Goal: Information Seeking & Learning: Learn about a topic

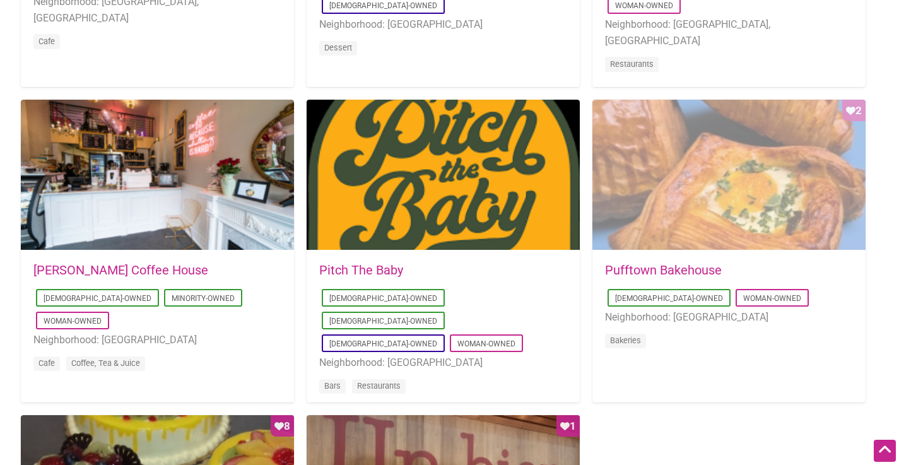
scroll to position [927, 0]
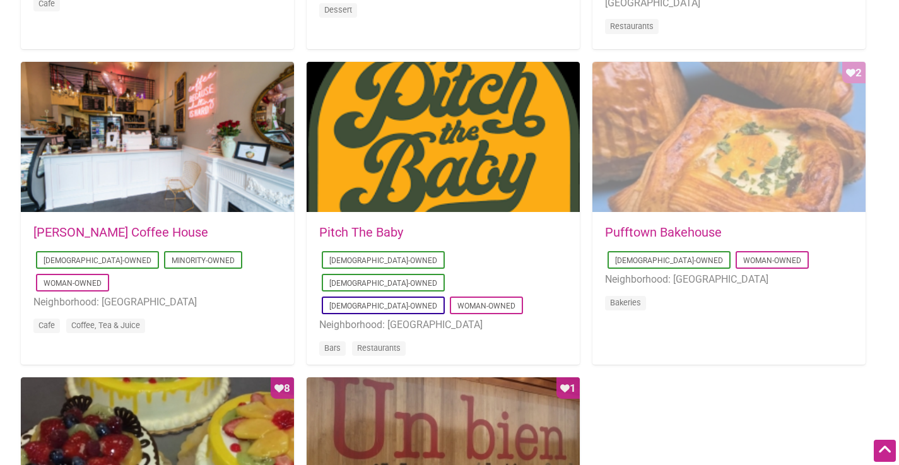
click at [750, 175] on div "Favorite Count 2" at bounding box center [729, 137] width 273 height 151
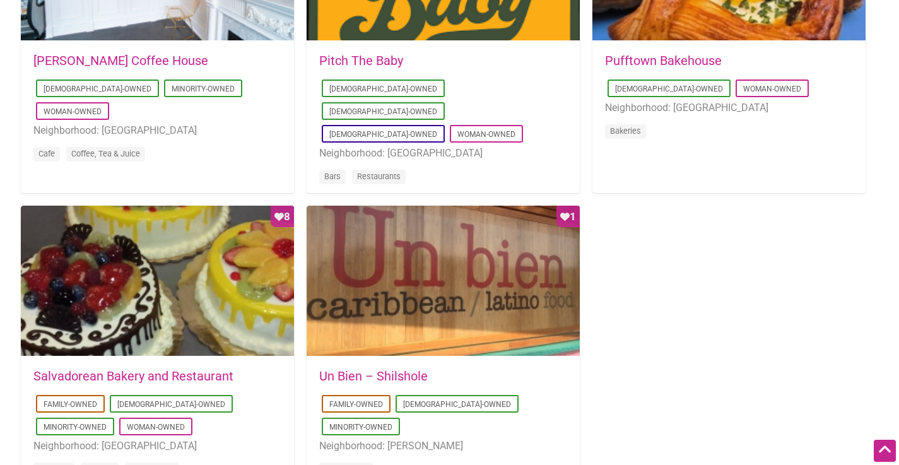
scroll to position [1132, 0]
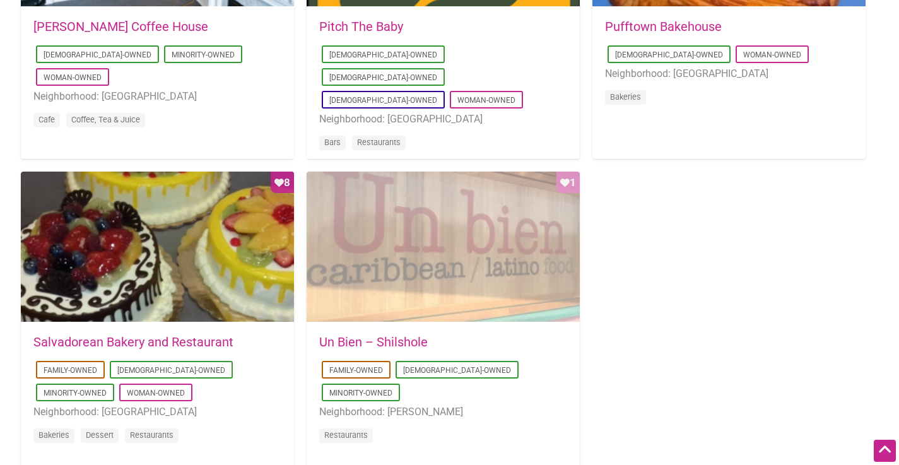
click at [473, 210] on div "Favorite Count 1" at bounding box center [443, 247] width 273 height 151
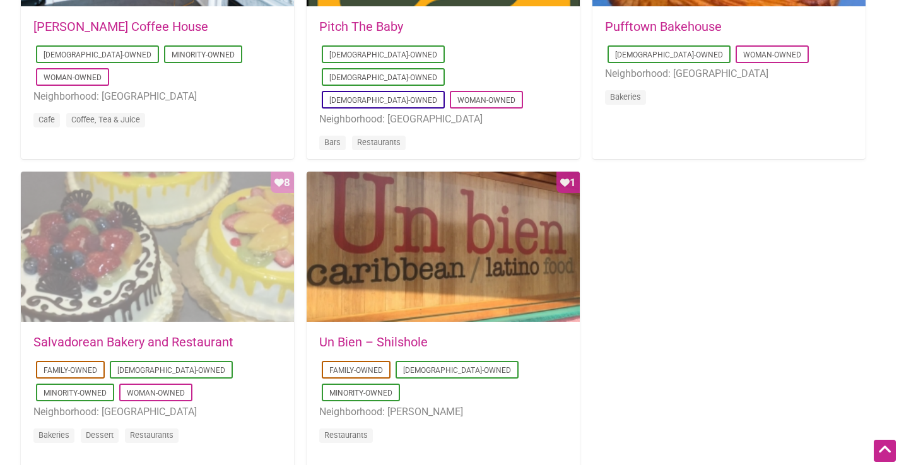
click at [145, 253] on div "Favorite Count 8" at bounding box center [157, 247] width 273 height 151
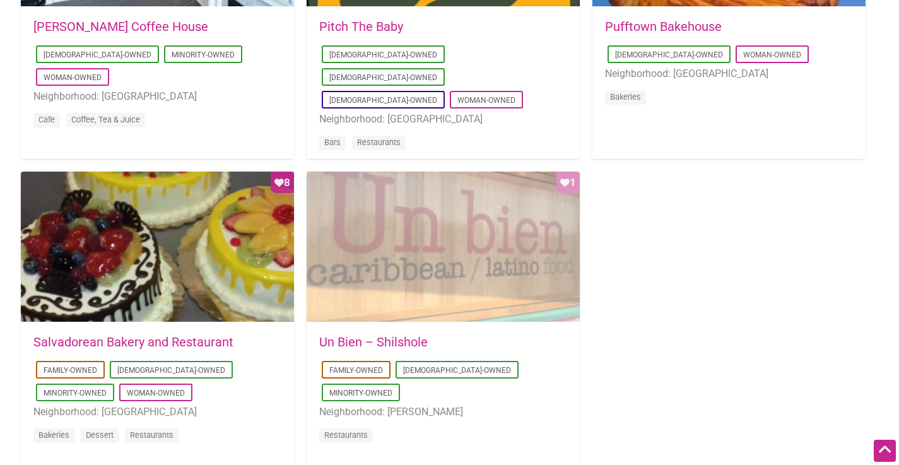
click at [461, 269] on div "Favorite Count 1" at bounding box center [443, 247] width 273 height 151
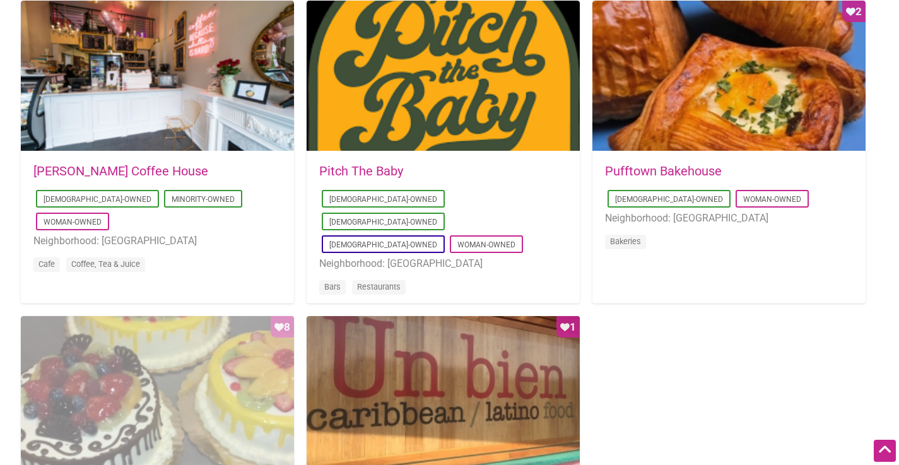
scroll to position [850, 0]
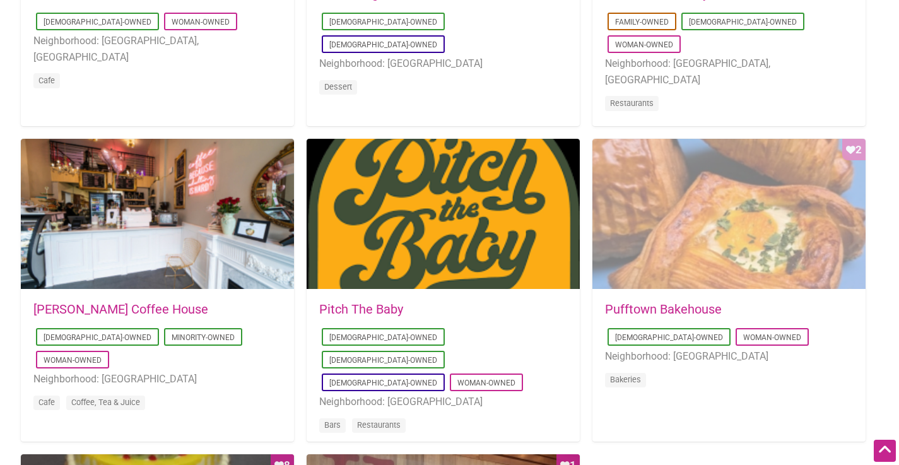
click at [711, 220] on div "Favorite Count 2" at bounding box center [729, 214] width 273 height 151
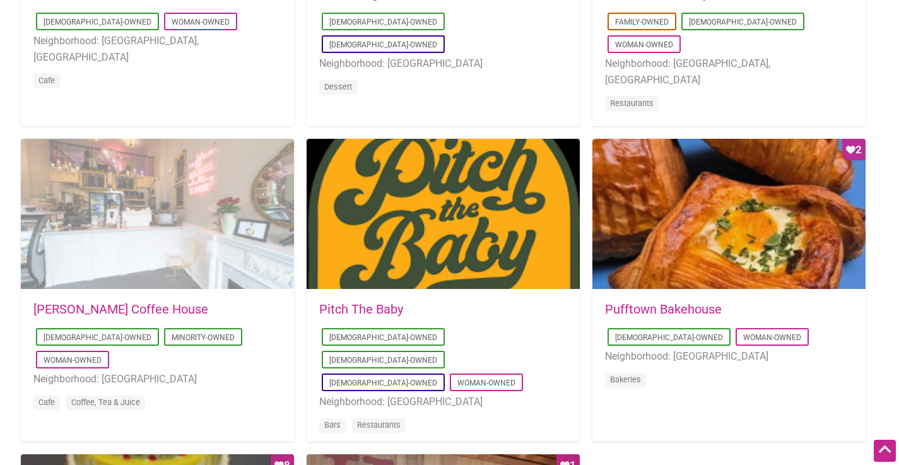
scroll to position [847, 0]
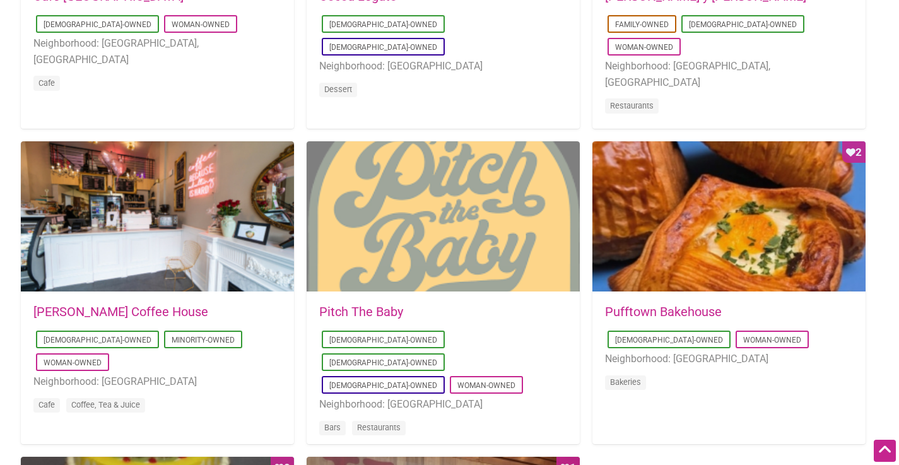
click at [436, 245] on div at bounding box center [443, 216] width 273 height 151
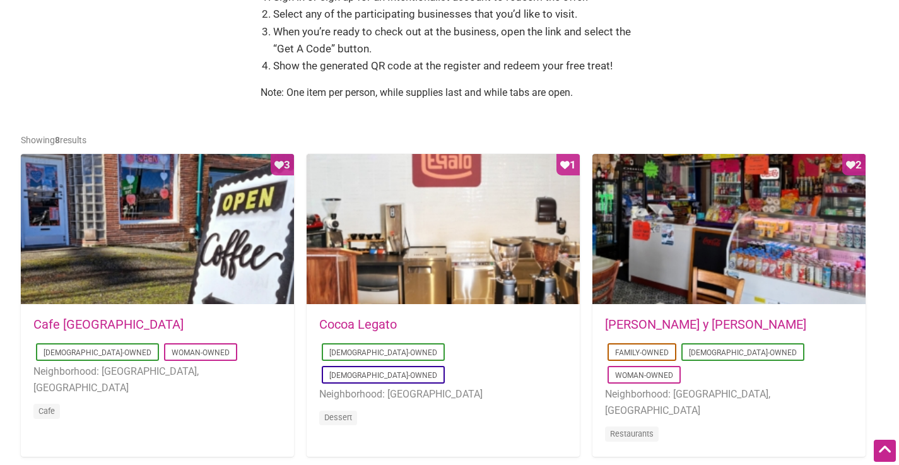
scroll to position [468, 0]
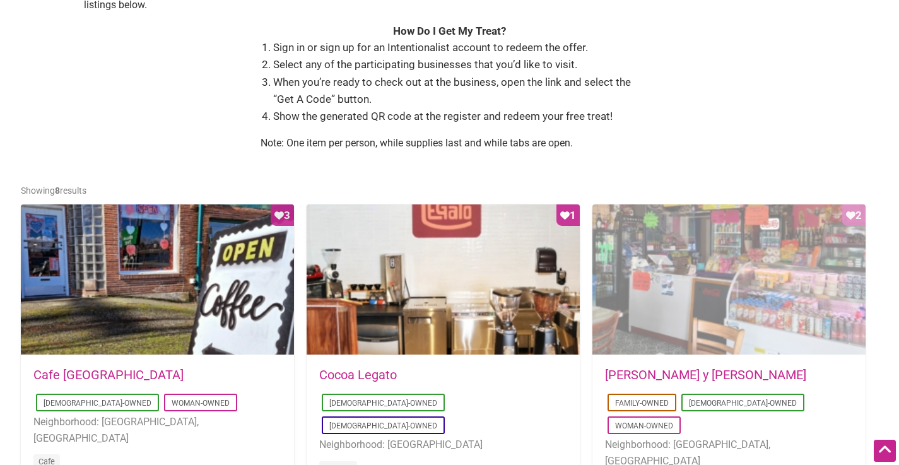
click at [771, 324] on div "Favorite Count 2" at bounding box center [729, 280] width 273 height 151
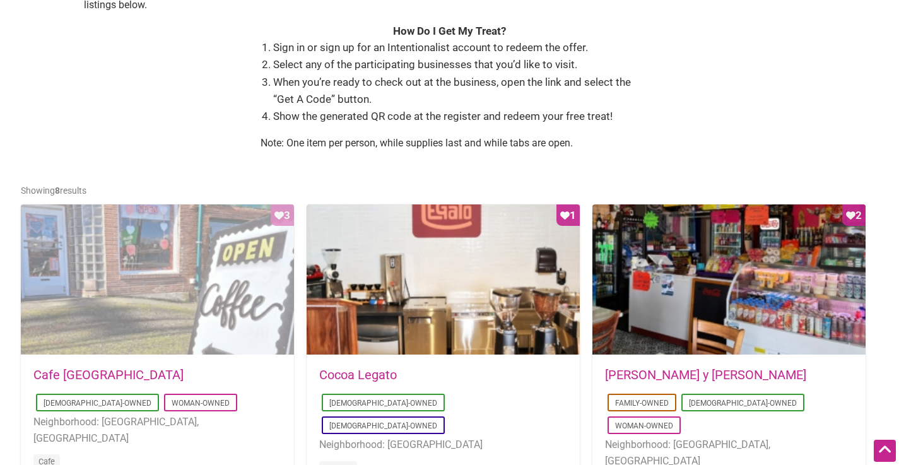
click at [191, 268] on div "Favorite Count 3" at bounding box center [157, 280] width 273 height 151
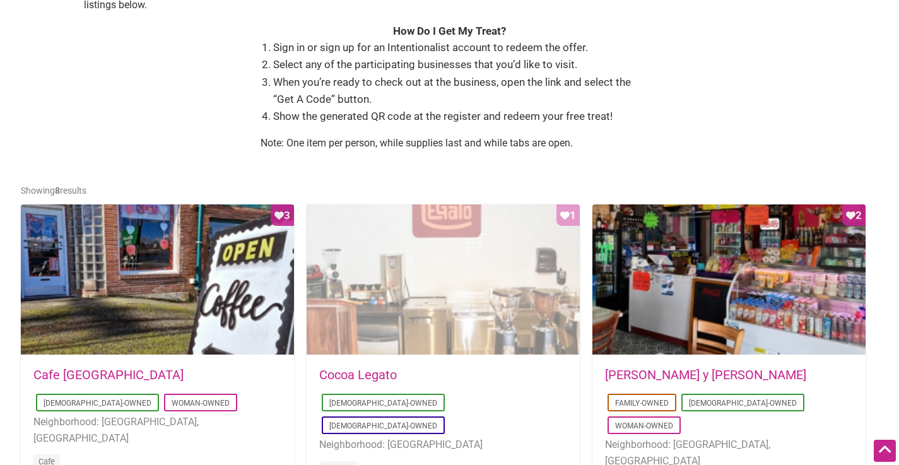
click at [422, 265] on div "Favorite Count 1" at bounding box center [443, 280] width 273 height 151
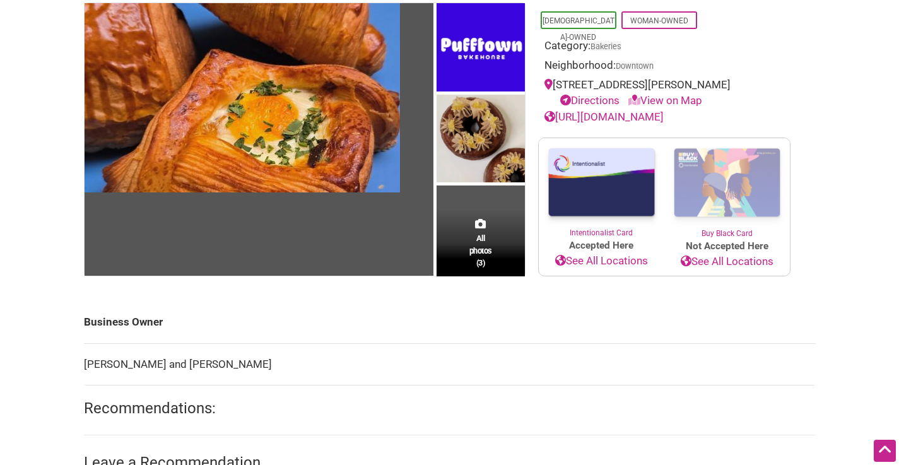
scroll to position [146, 0]
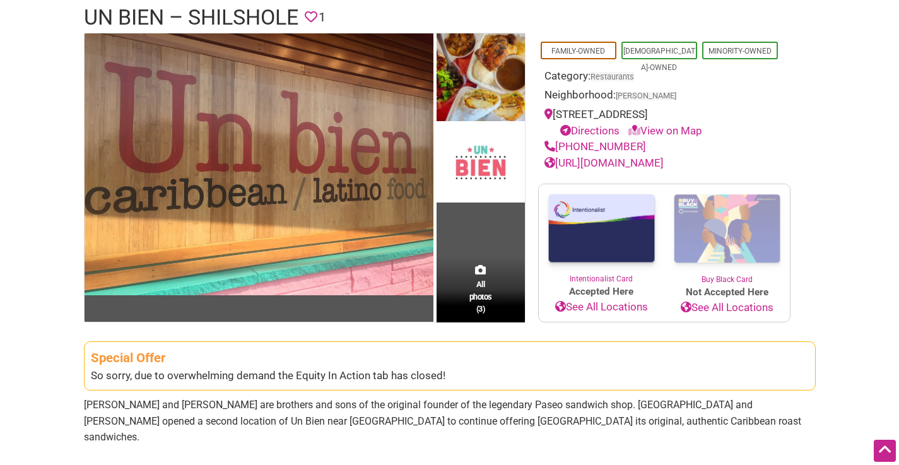
scroll to position [31, 0]
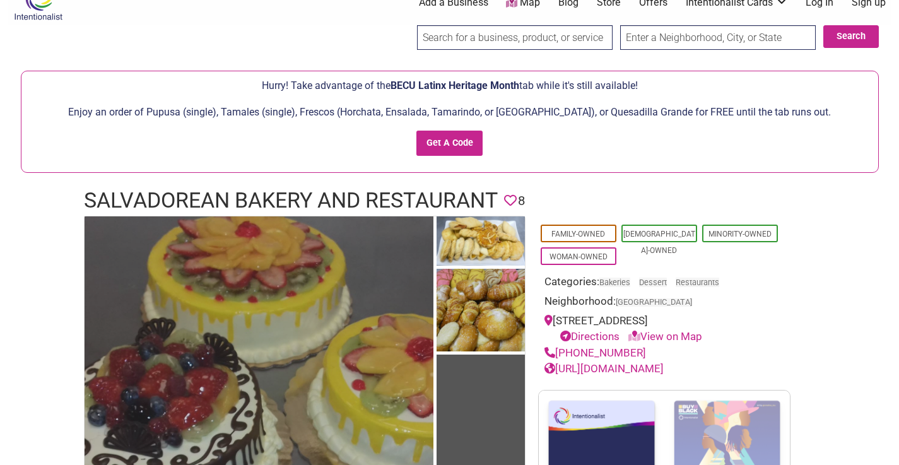
scroll to position [24, 0]
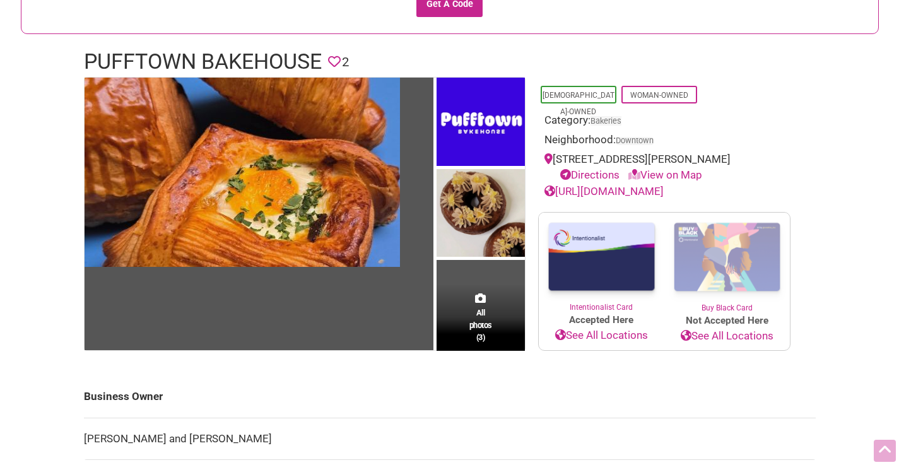
scroll to position [172, 0]
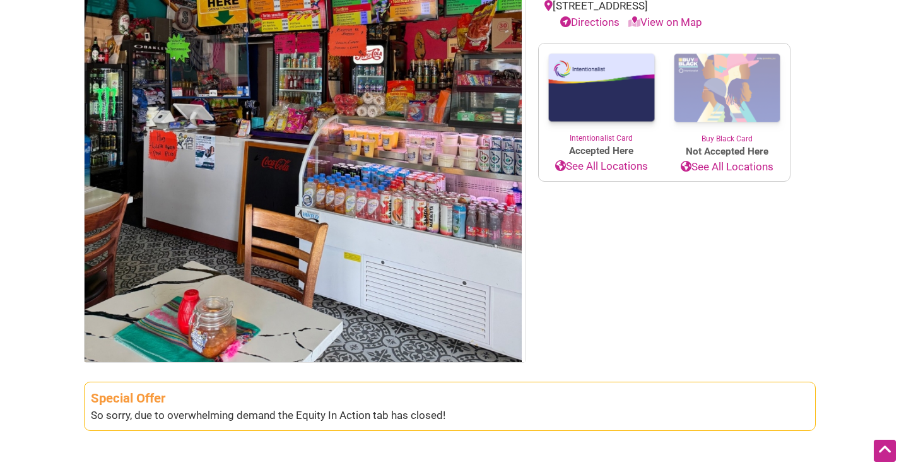
scroll to position [199, 0]
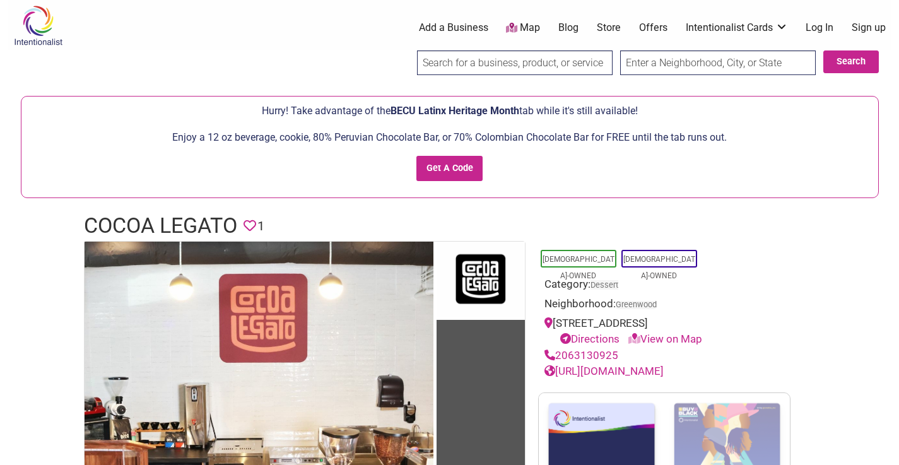
scroll to position [6, 0]
